Goal: Task Accomplishment & Management: Complete application form

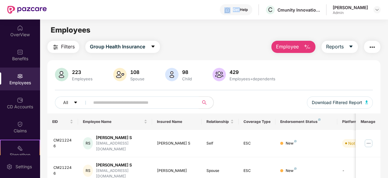
click at [305, 43] on img "button" at bounding box center [307, 46] width 7 height 7
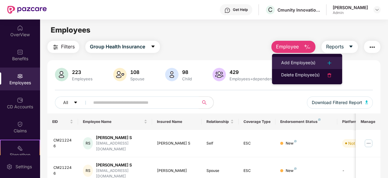
click at [298, 59] on div "Add Employee(s)" at bounding box center [298, 62] width 34 height 7
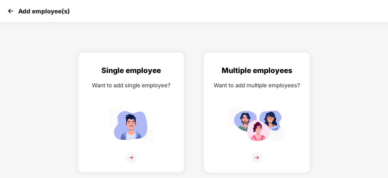
click at [264, 94] on div "Multiple employees Want to add multiple employees?" at bounding box center [257, 118] width 94 height 106
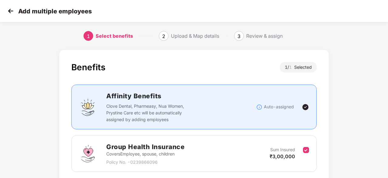
scroll to position [46, 0]
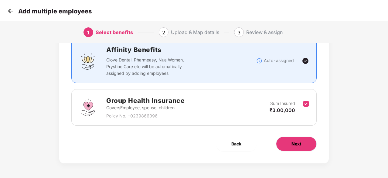
click at [287, 149] on button "Next" at bounding box center [296, 143] width 41 height 15
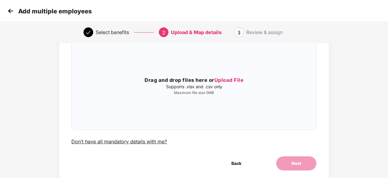
scroll to position [0, 0]
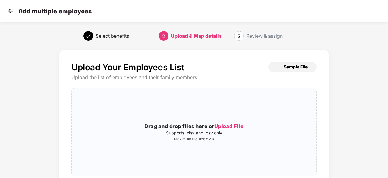
click at [292, 70] on span "Sample File" at bounding box center [296, 67] width 24 height 6
click at [7, 10] on img at bounding box center [10, 10] width 9 height 9
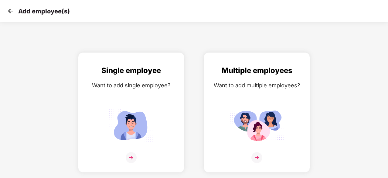
click at [7, 10] on img at bounding box center [10, 10] width 9 height 9
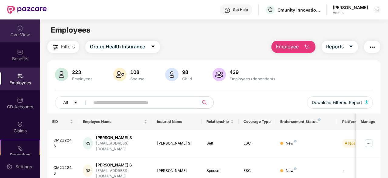
click at [29, 26] on div "OverView" at bounding box center [20, 30] width 40 height 23
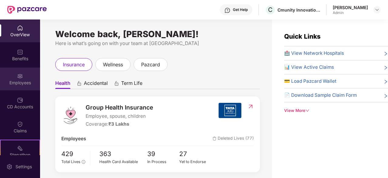
click at [23, 84] on div "Employees" at bounding box center [20, 83] width 40 height 6
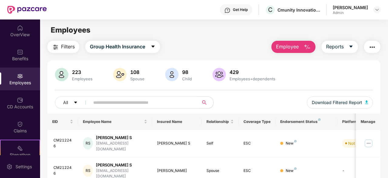
click at [290, 52] on button "Employee" at bounding box center [294, 47] width 44 height 12
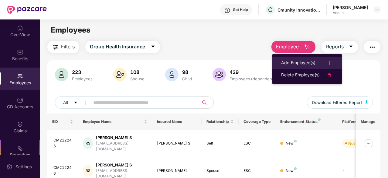
click at [296, 61] on div "Add Employee(s)" at bounding box center [298, 62] width 34 height 7
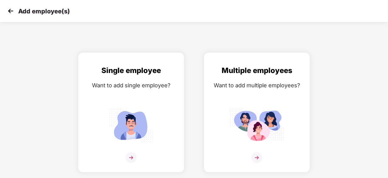
click at [315, 71] on div "Multiple employees Want to add multiple employees?" at bounding box center [257, 112] width 126 height 120
click at [289, 85] on div "Want to add multiple employees?" at bounding box center [257, 85] width 94 height 9
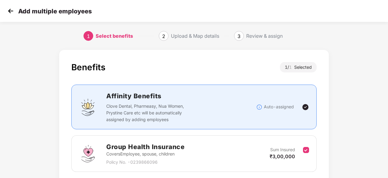
click at [230, 48] on div "Benefits 1 / 1 Selected Affinity Benefits Clove Dental, Pharmeasy, Nua Women, P…" at bounding box center [193, 136] width 323 height 178
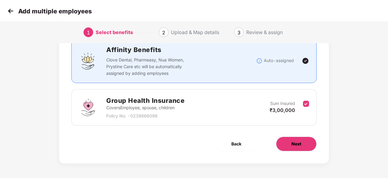
click at [295, 144] on span "Next" at bounding box center [297, 143] width 10 height 7
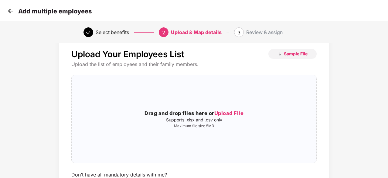
scroll to position [12, 0]
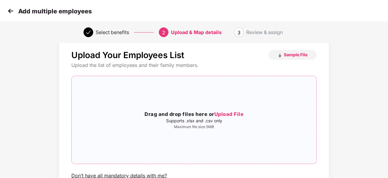
click at [235, 114] on span "Upload File" at bounding box center [228, 114] width 29 height 6
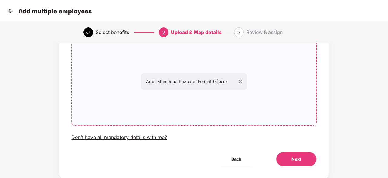
scroll to position [51, 0]
click at [294, 156] on span "Next" at bounding box center [297, 158] width 10 height 7
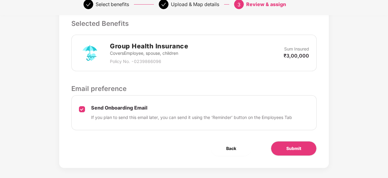
scroll to position [167, 0]
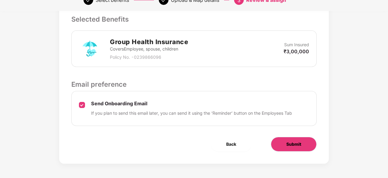
click at [291, 141] on span "Submit" at bounding box center [293, 144] width 15 height 7
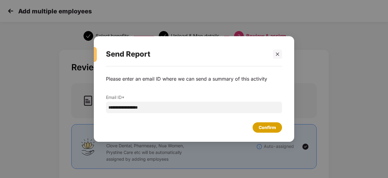
click at [267, 129] on div "Confirm" at bounding box center [267, 127] width 17 height 7
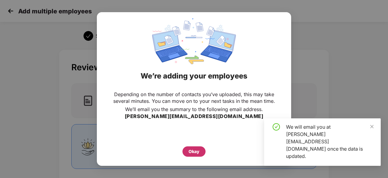
click at [200, 150] on div "Okay" at bounding box center [194, 151] width 23 height 10
